Goal: Information Seeking & Learning: Compare options

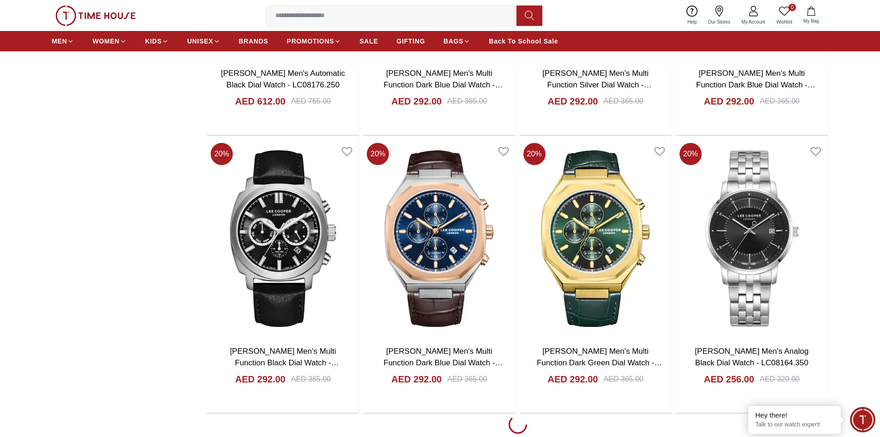
scroll to position [1524, 0]
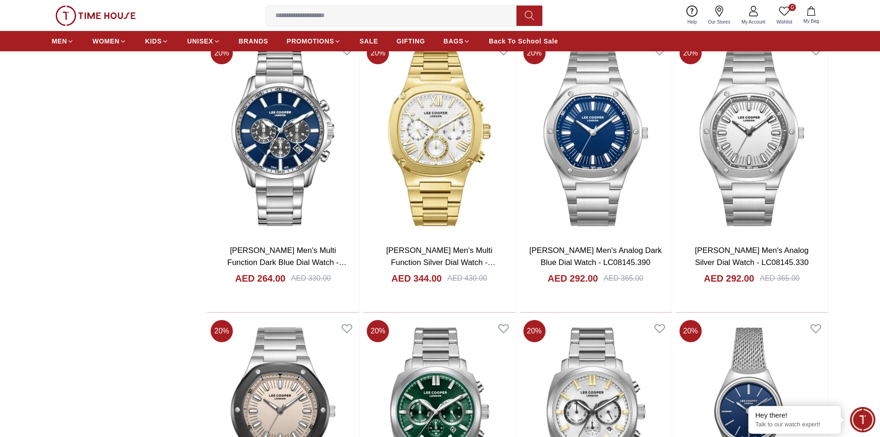
scroll to position [4111, 0]
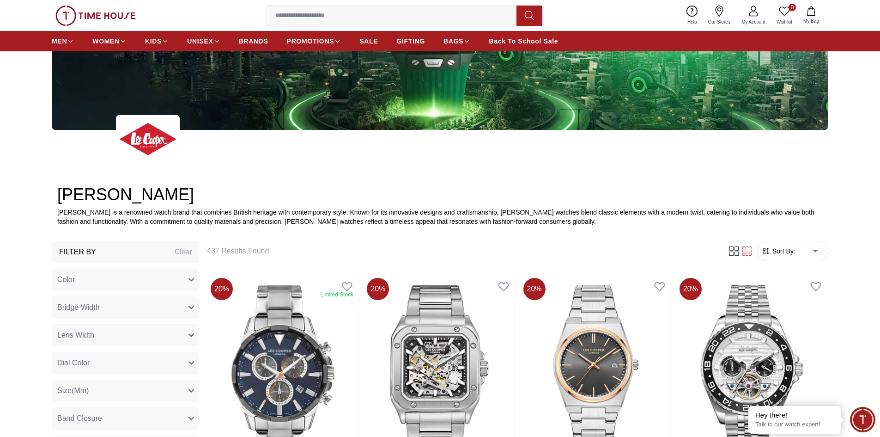
scroll to position [256, 0]
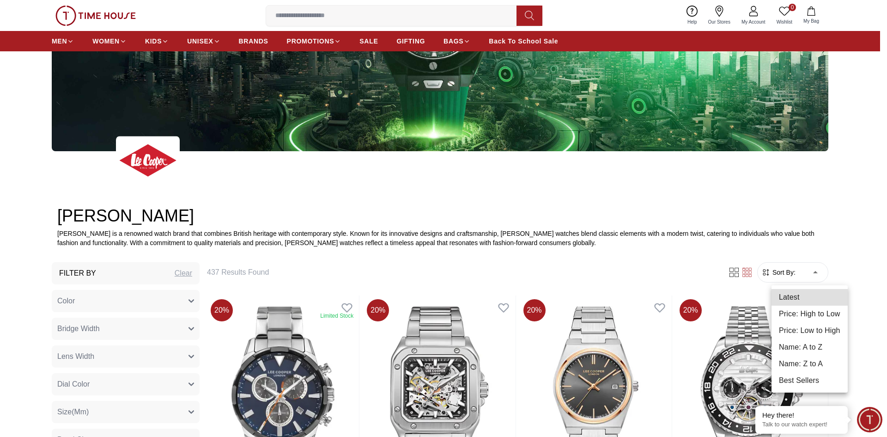
click at [810, 334] on li "Price: Low to High" at bounding box center [809, 330] width 76 height 17
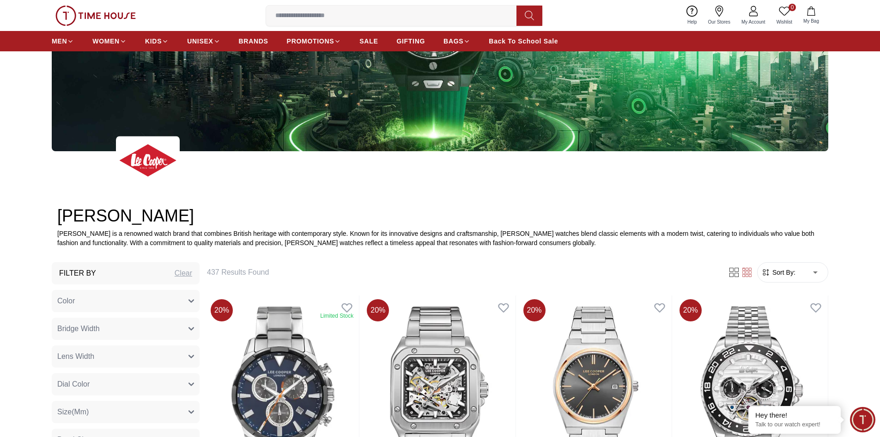
type input "*"
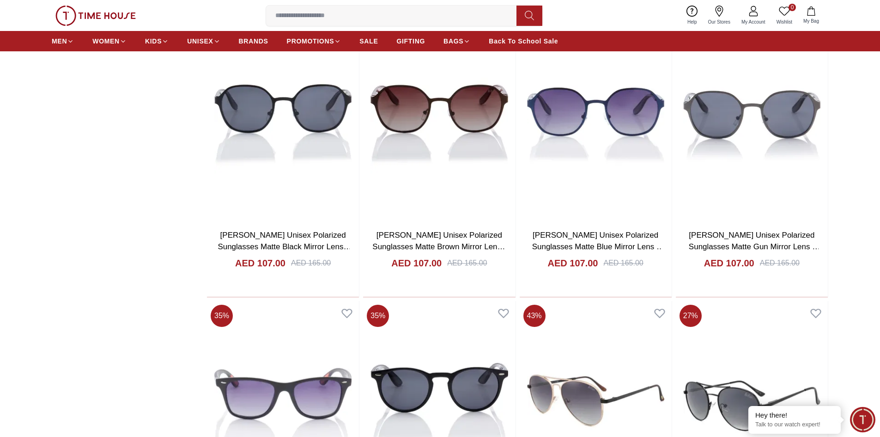
scroll to position [2242, 0]
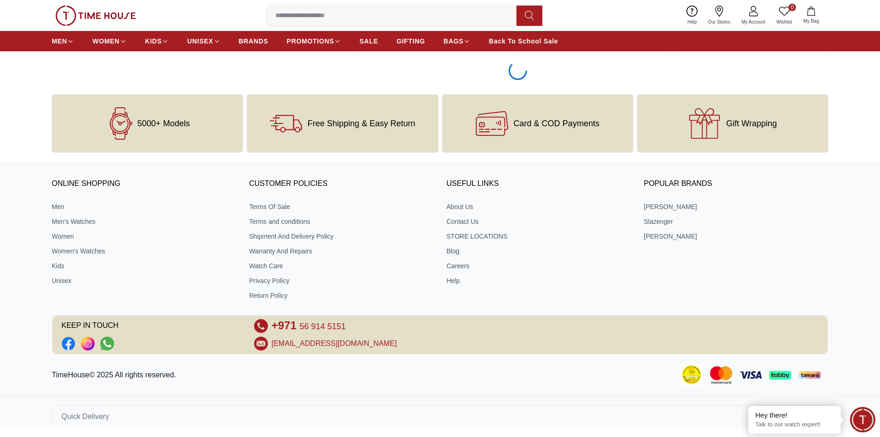
scroll to position [3298, 0]
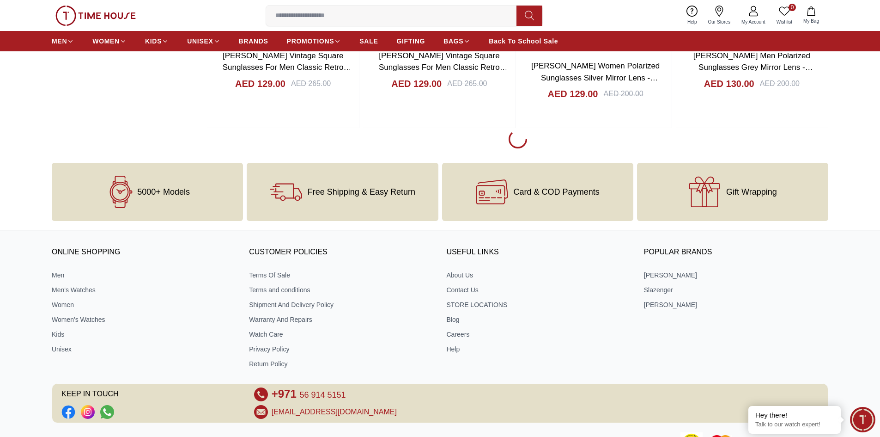
scroll to position [6115, 0]
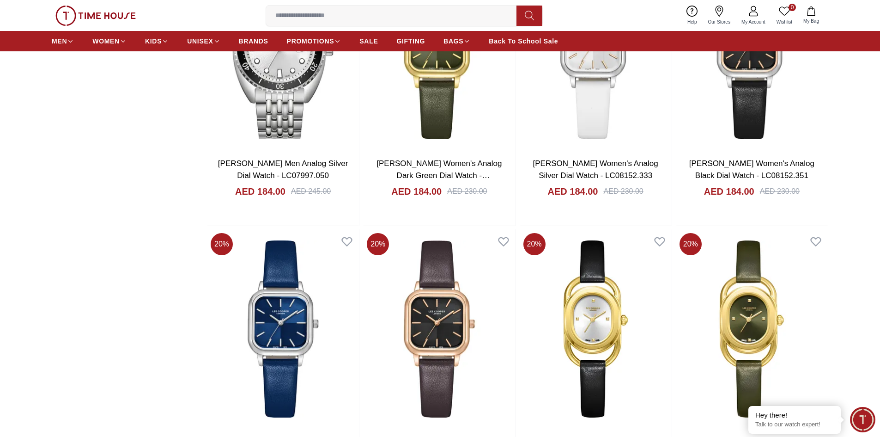
scroll to position [8702, 0]
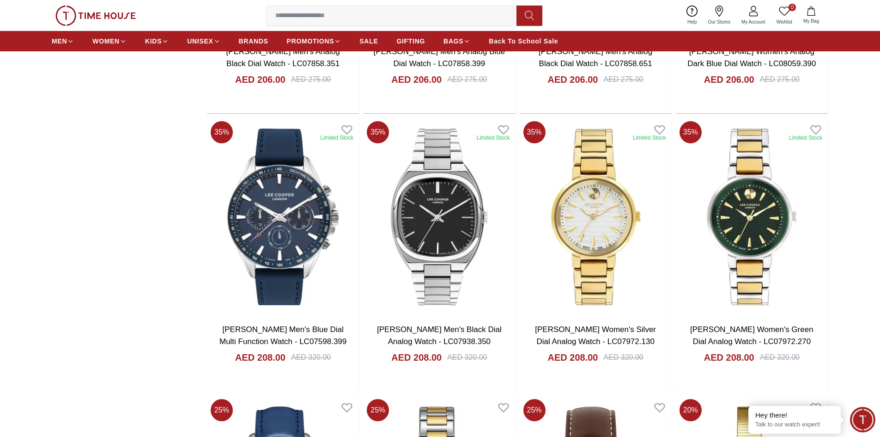
scroll to position [10873, 0]
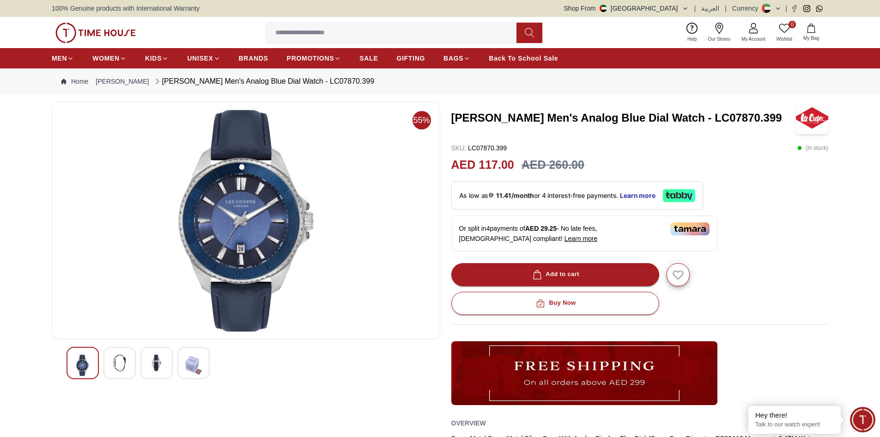
click at [119, 366] on img at bounding box center [119, 362] width 17 height 17
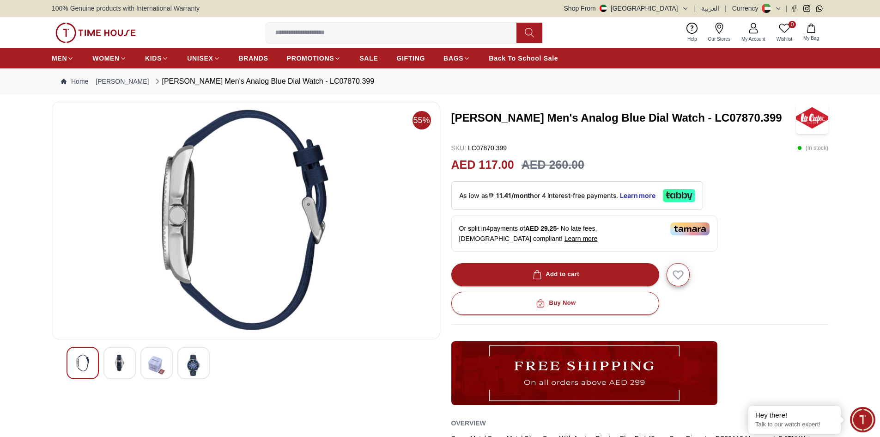
click at [148, 360] on img at bounding box center [156, 364] width 17 height 21
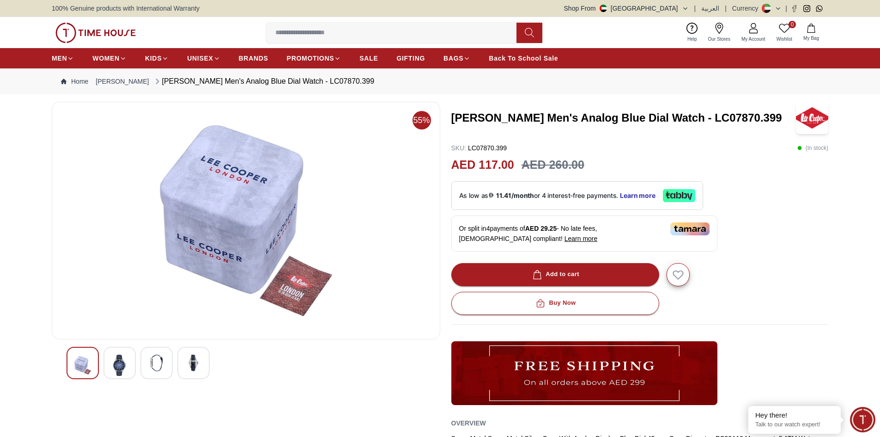
click at [180, 362] on div at bounding box center [193, 362] width 32 height 32
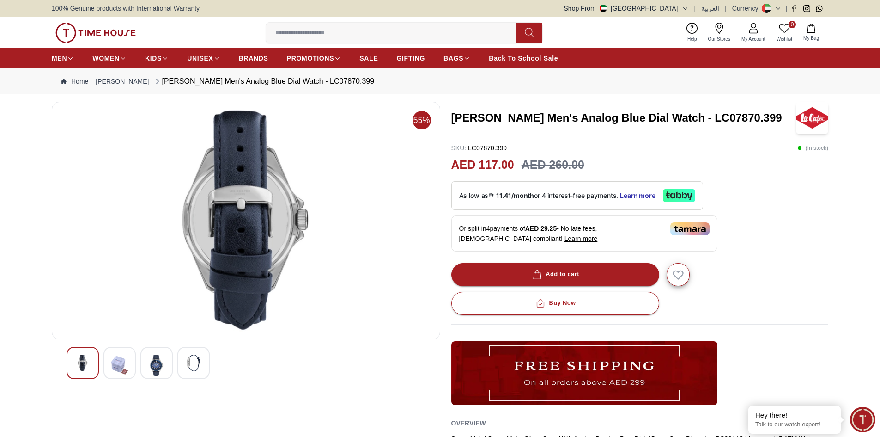
click at [91, 363] on img at bounding box center [82, 362] width 17 height 17
click at [157, 364] on img at bounding box center [156, 364] width 17 height 21
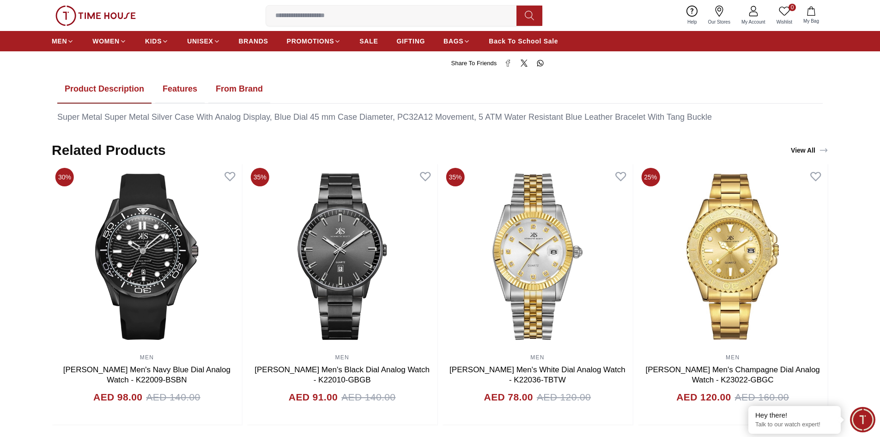
scroll to position [508, 0]
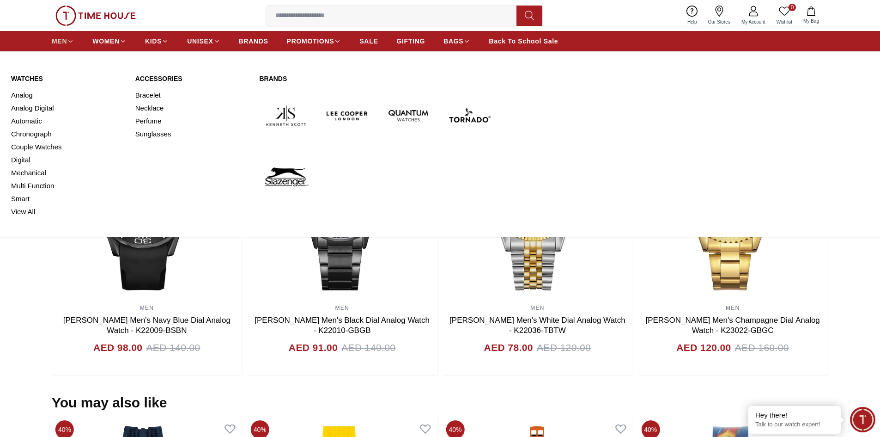
click at [63, 42] on span "MEN" at bounding box center [59, 40] width 15 height 9
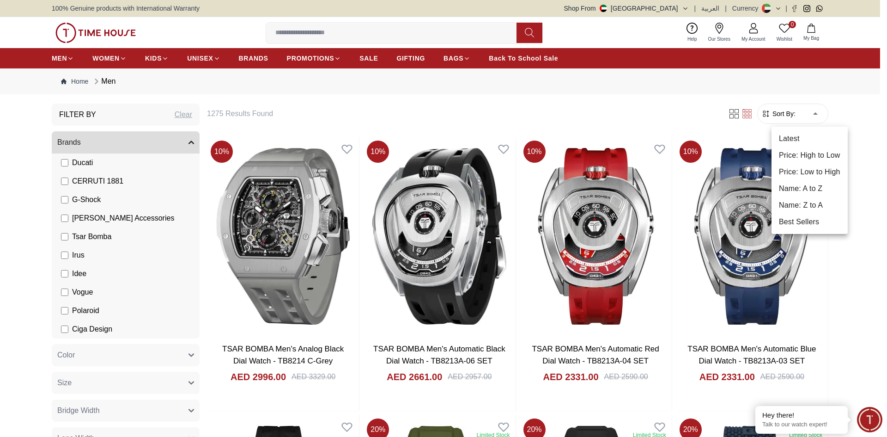
click at [808, 172] on li "Price: Low to High" at bounding box center [809, 172] width 76 height 17
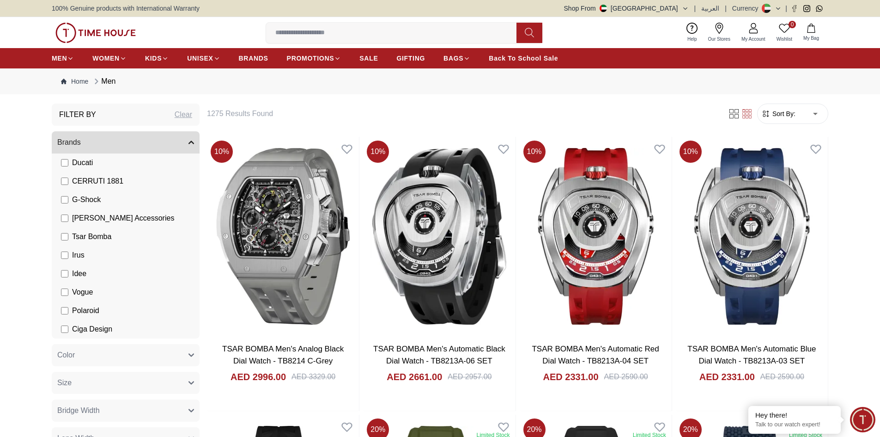
type input "*"
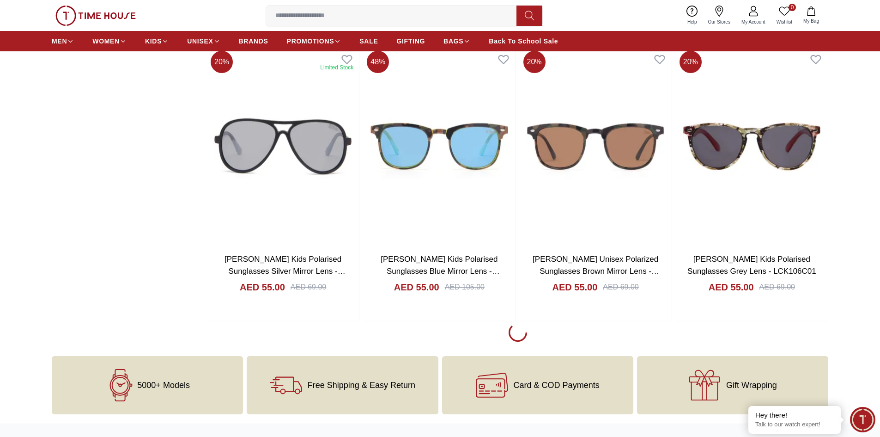
scroll to position [1432, 0]
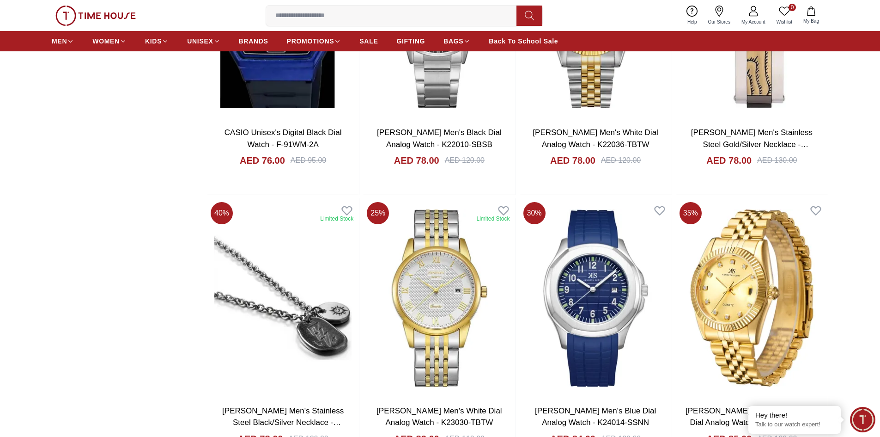
scroll to position [3926, 0]
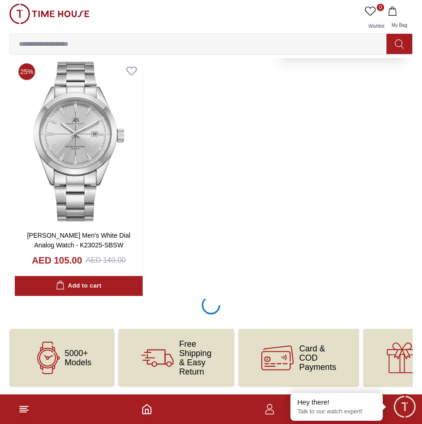
scroll to position [7976, 0]
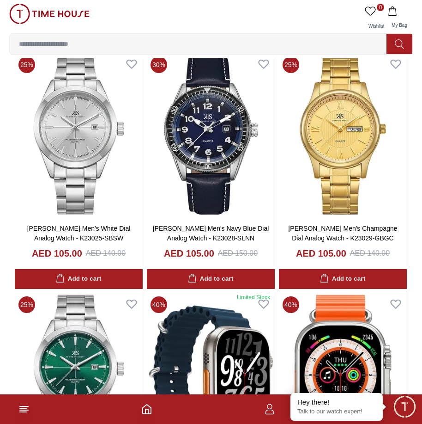
scroll to position [7978, 0]
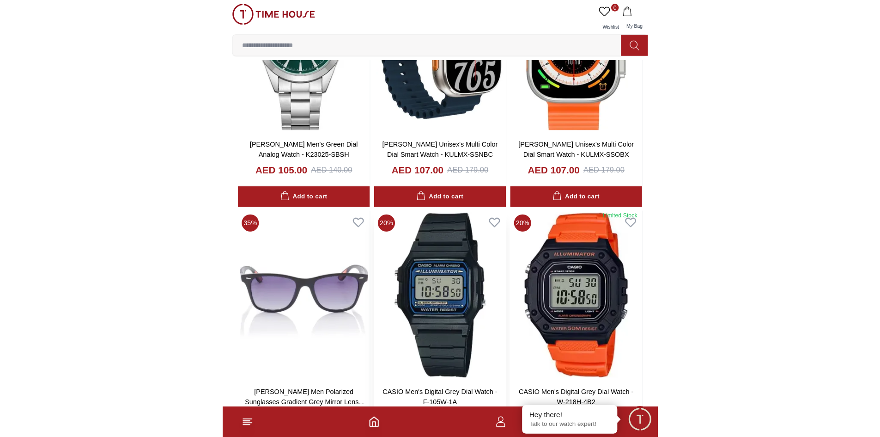
scroll to position [8302, 0]
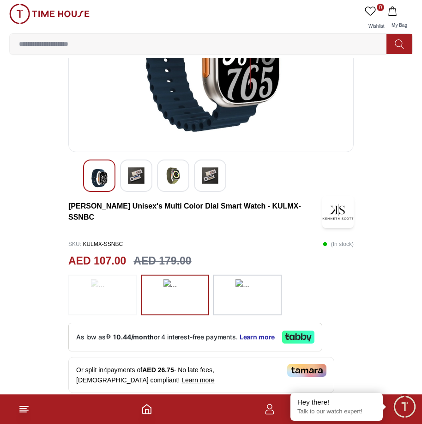
scroll to position [139, 0]
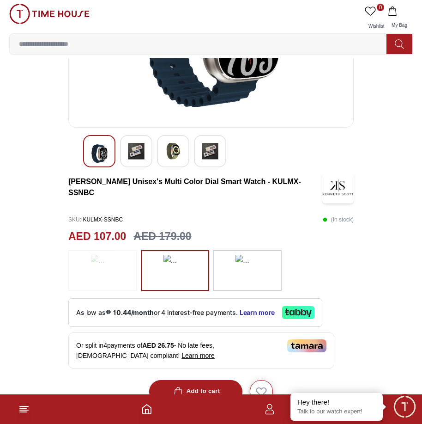
click at [137, 150] on img at bounding box center [136, 151] width 17 height 17
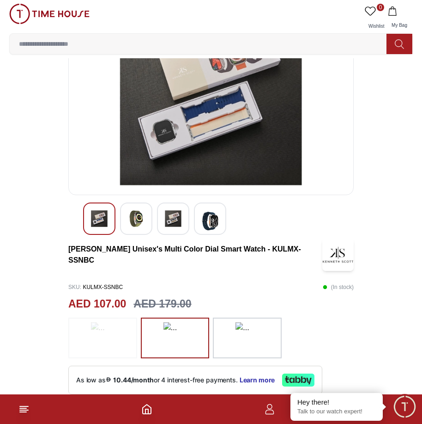
scroll to position [92, 0]
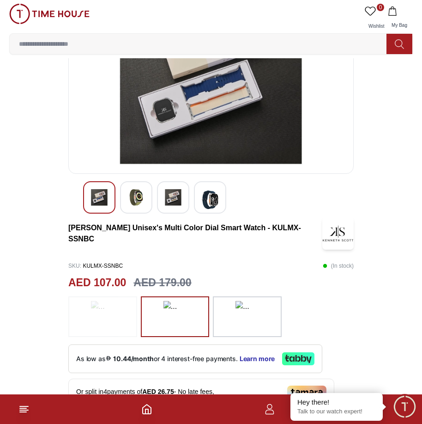
click at [165, 200] on img at bounding box center [173, 197] width 17 height 17
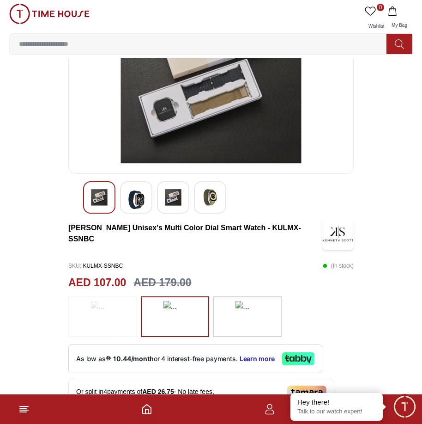
click at [215, 193] on img at bounding box center [210, 197] width 17 height 17
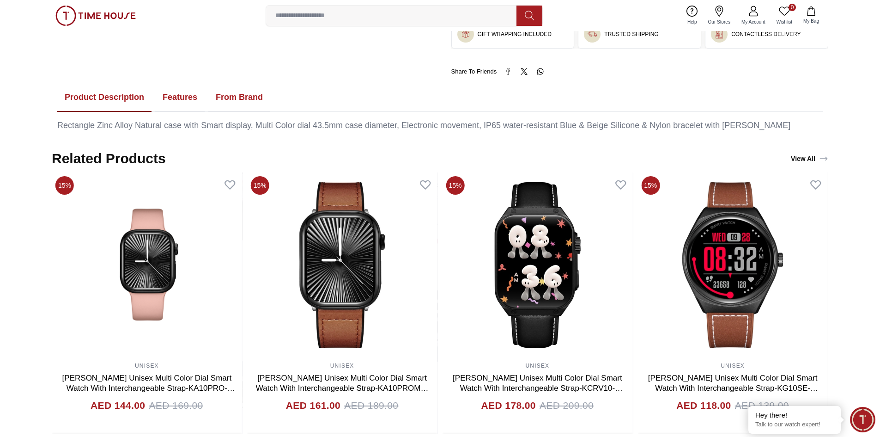
scroll to position [478, 0]
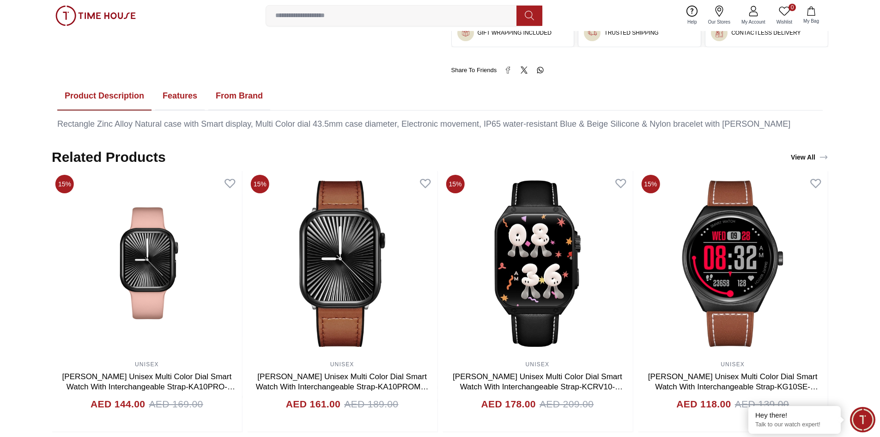
click at [186, 91] on button "Features" at bounding box center [179, 96] width 49 height 29
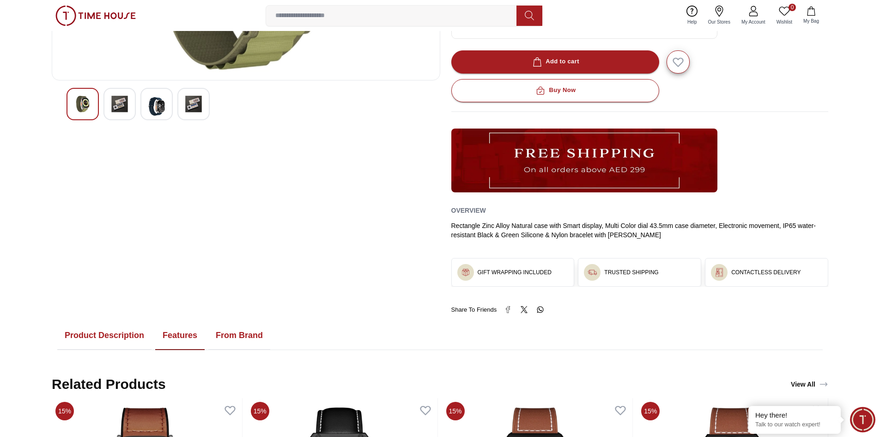
scroll to position [237, 0]
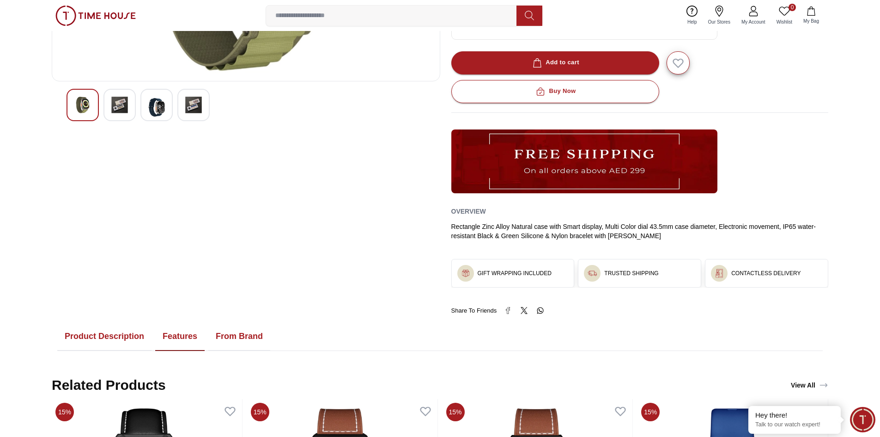
click at [118, 333] on button "Product Description" at bounding box center [104, 336] width 94 height 29
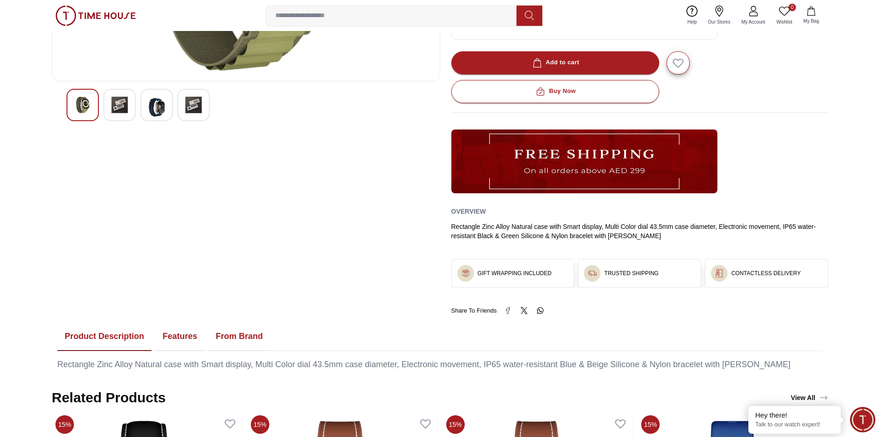
click at [236, 334] on button "From Brand" at bounding box center [239, 336] width 62 height 29
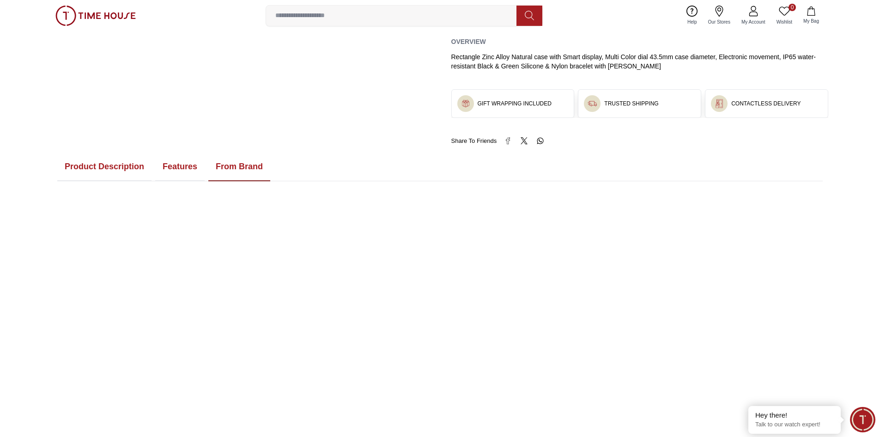
scroll to position [363, 0]
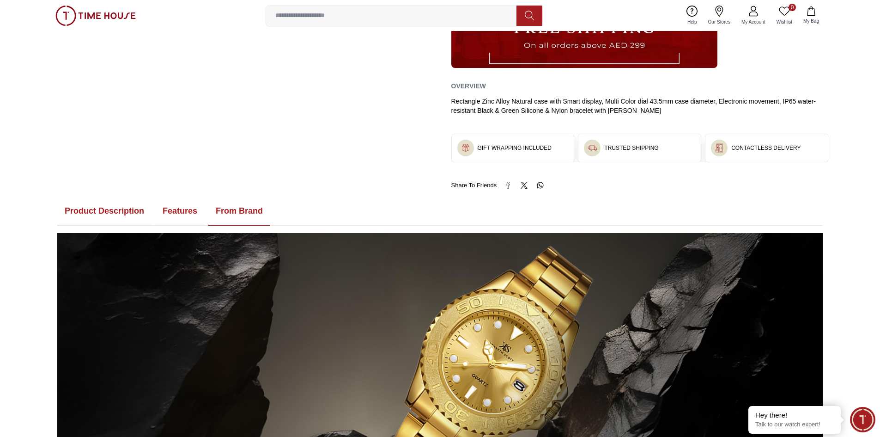
click at [187, 213] on button "Features" at bounding box center [179, 211] width 49 height 29
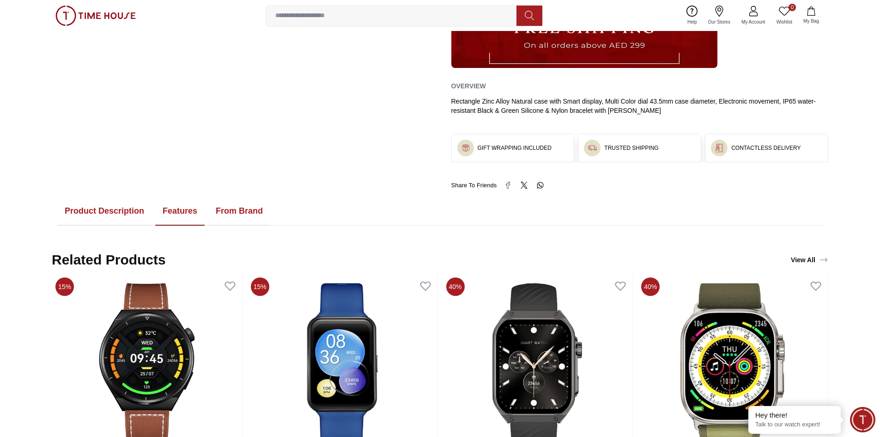
click at [172, 238] on body "100% Genuine products with International Warranty Shop From UAE | العربية | Cur…" at bounding box center [440, 408] width 880 height 1542
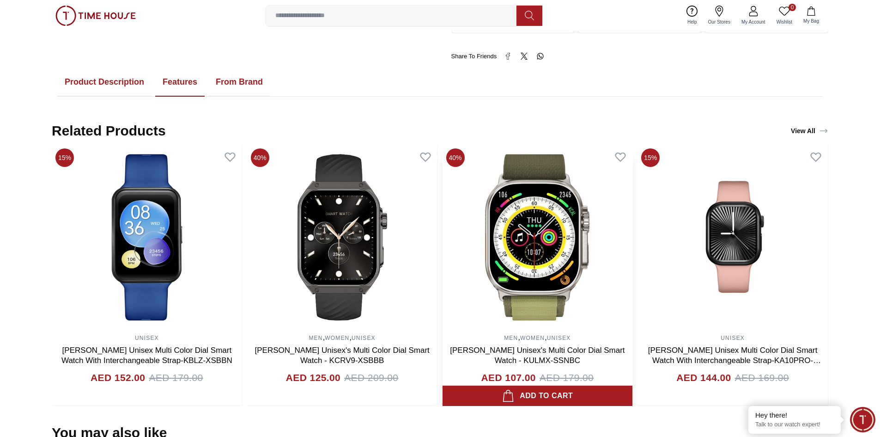
scroll to position [501, 0]
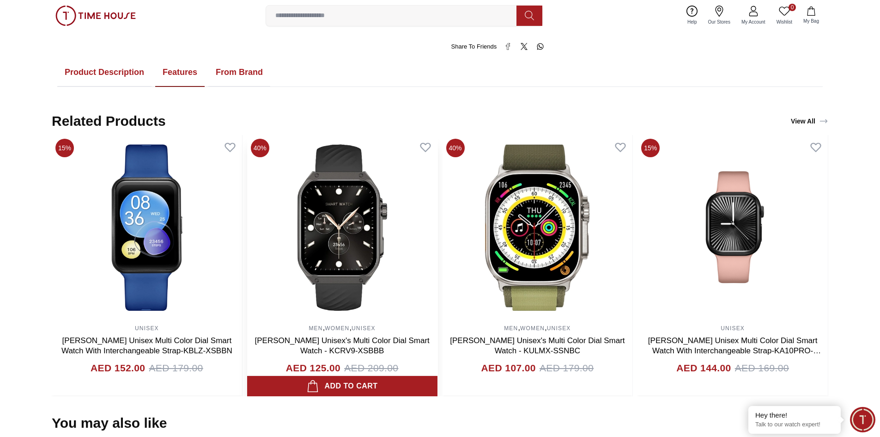
click at [357, 248] on img at bounding box center [342, 227] width 190 height 185
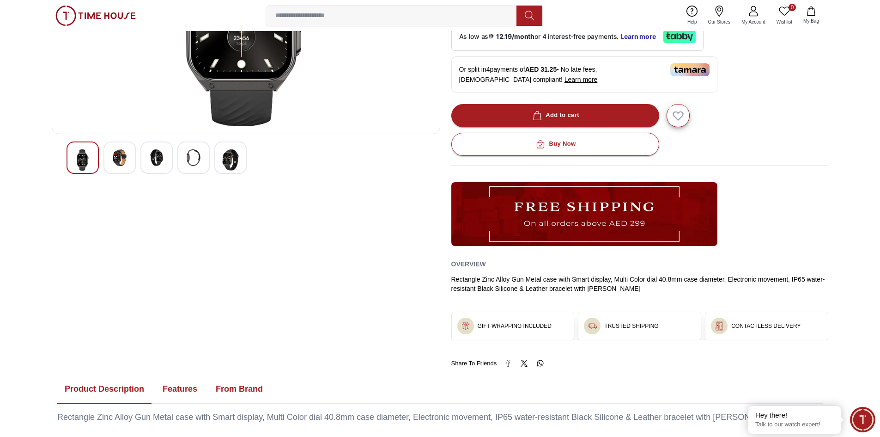
scroll to position [277, 0]
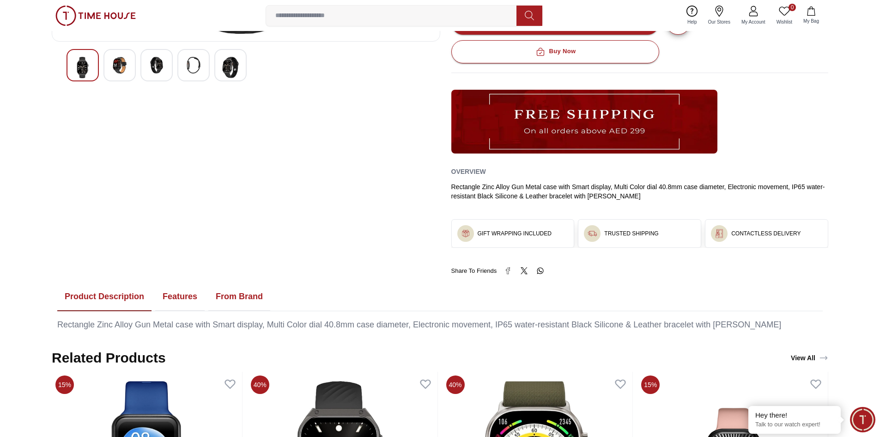
click at [183, 299] on button "Features" at bounding box center [179, 296] width 49 height 29
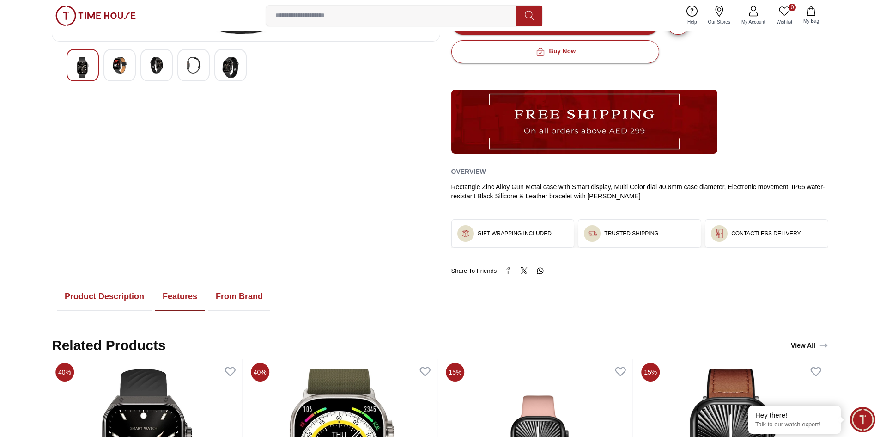
click at [219, 293] on button "From Brand" at bounding box center [239, 296] width 62 height 29
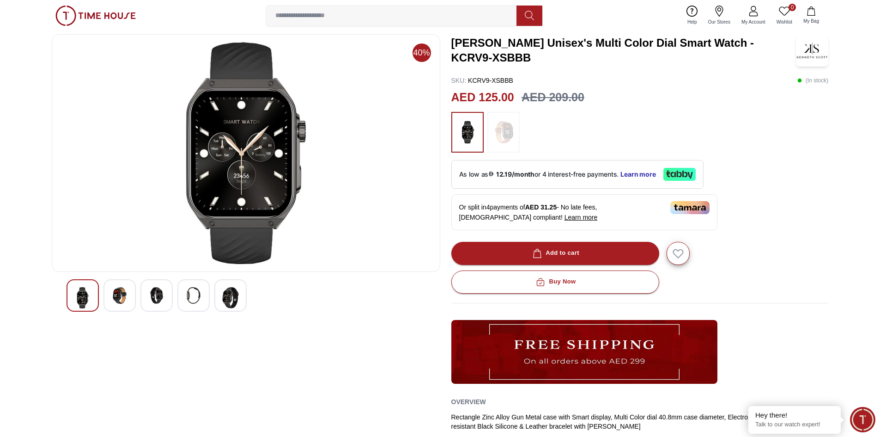
scroll to position [46, 0]
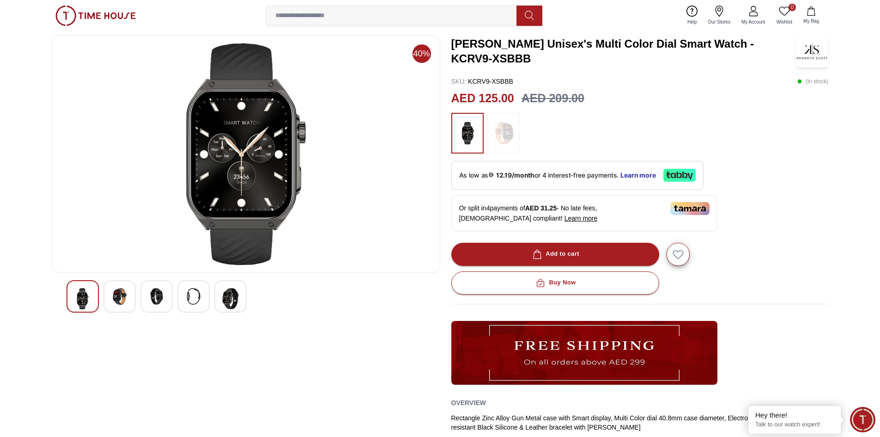
click at [120, 295] on img at bounding box center [119, 296] width 17 height 17
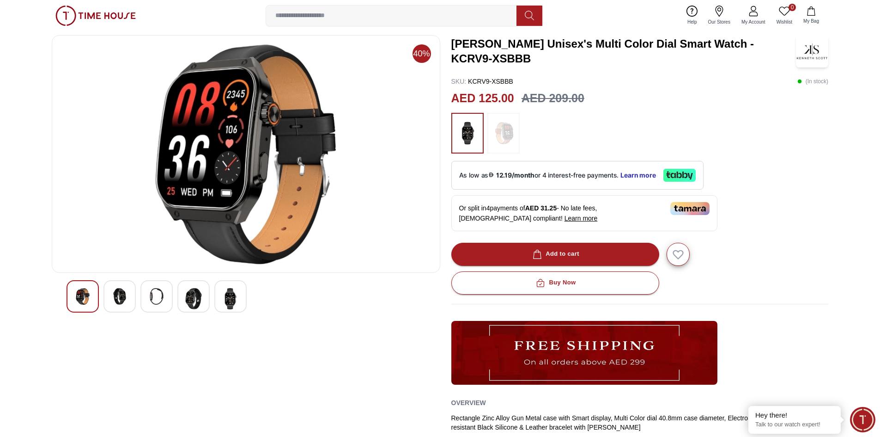
click at [155, 298] on img at bounding box center [156, 296] width 17 height 17
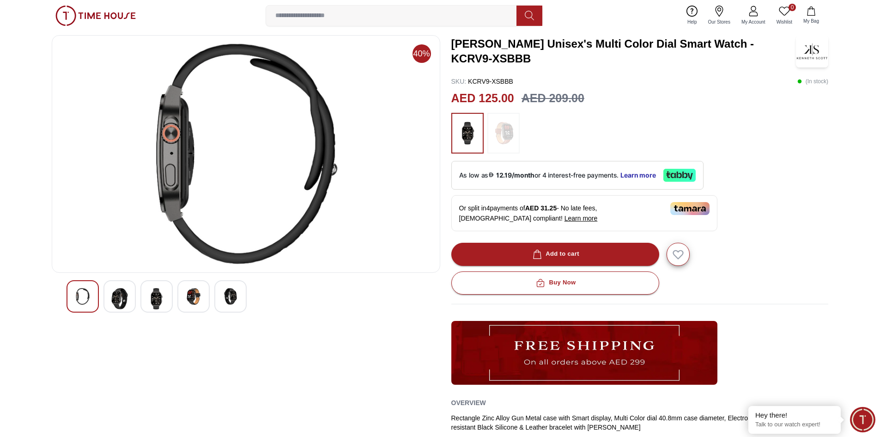
click at [191, 302] on img at bounding box center [193, 296] width 17 height 17
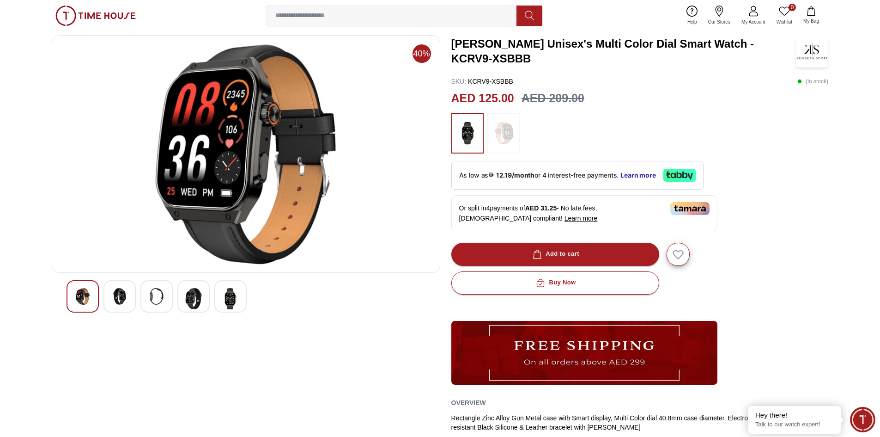
click at [230, 299] on img at bounding box center [230, 298] width 17 height 21
